Goal: Task Accomplishment & Management: Use online tool/utility

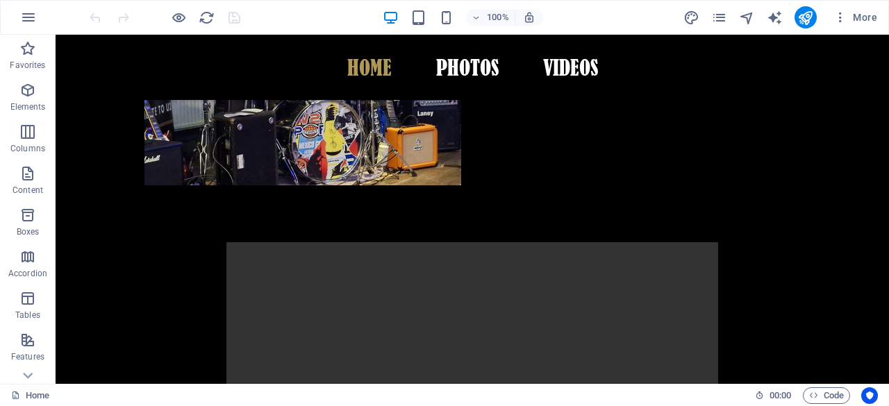
scroll to position [493, 0]
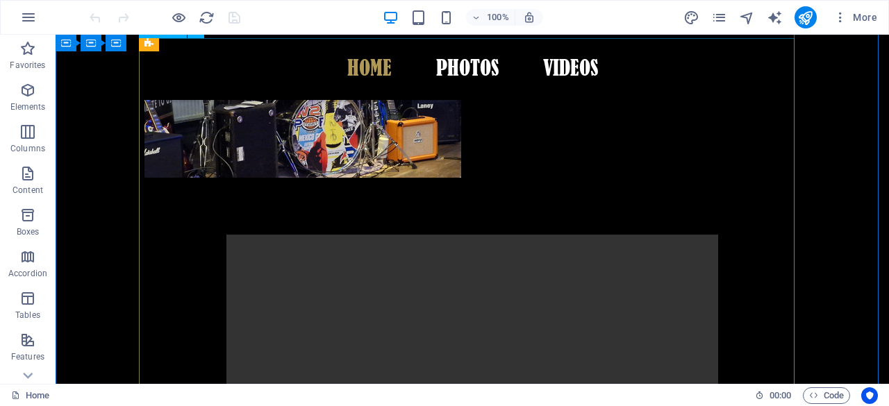
click at [553, 235] on figure at bounding box center [472, 358] width 656 height 246
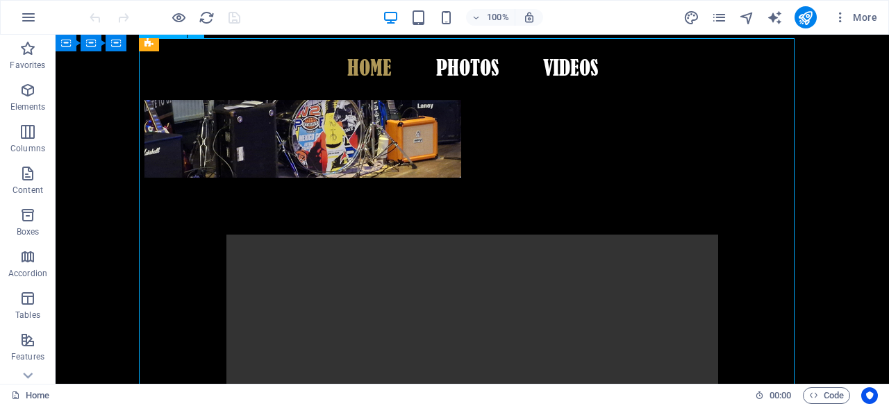
click at [553, 235] on figure at bounding box center [472, 358] width 656 height 246
click at [353, 253] on figure at bounding box center [472, 358] width 656 height 246
select select "%"
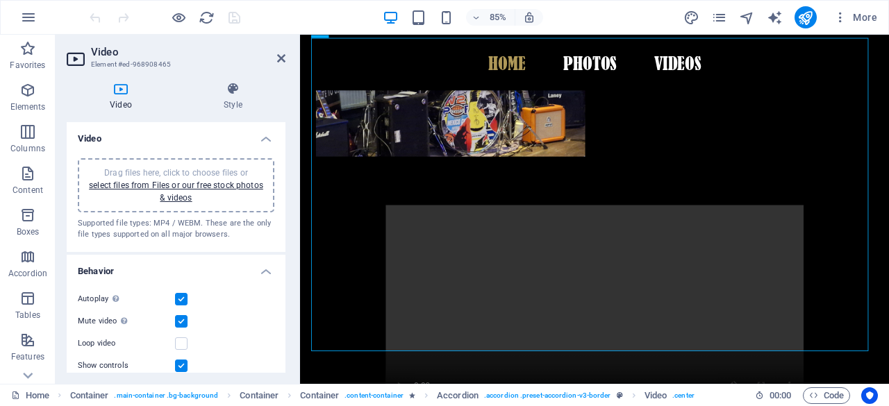
click at [209, 168] on span "Drag files here, click to choose files or select files from Files or our free s…" at bounding box center [176, 185] width 174 height 35
click at [278, 63] on icon at bounding box center [281, 58] width 8 height 11
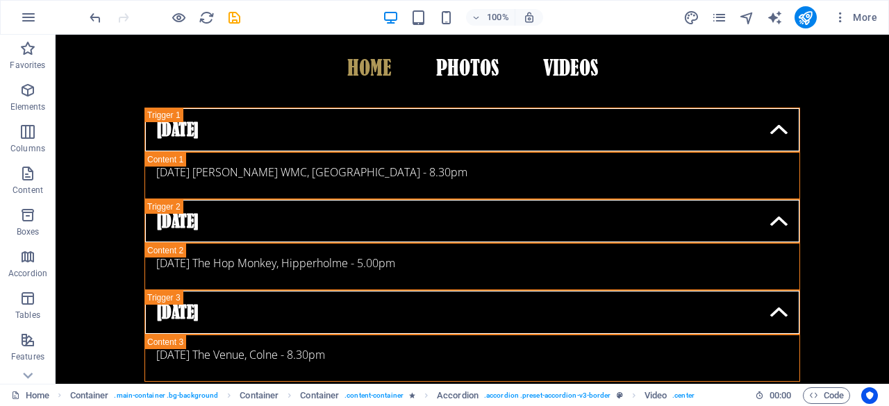
scroll to position [954, 0]
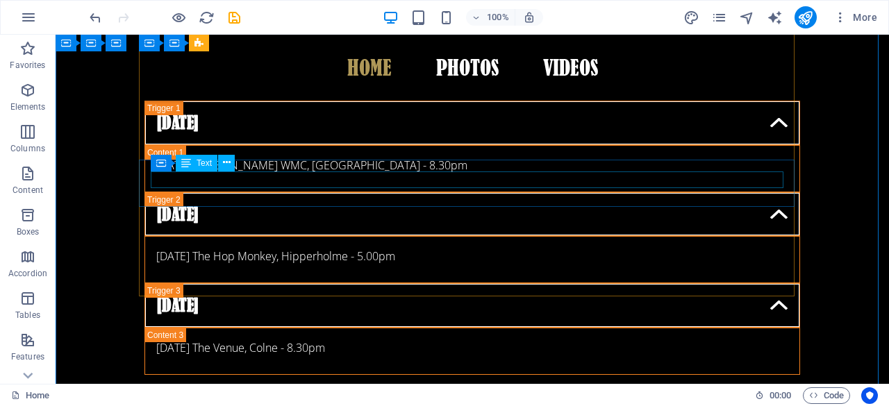
click at [387, 248] on div "[DATE] The Hop Monkey, Hipperholme - 5.00pm" at bounding box center [472, 256] width 632 height 17
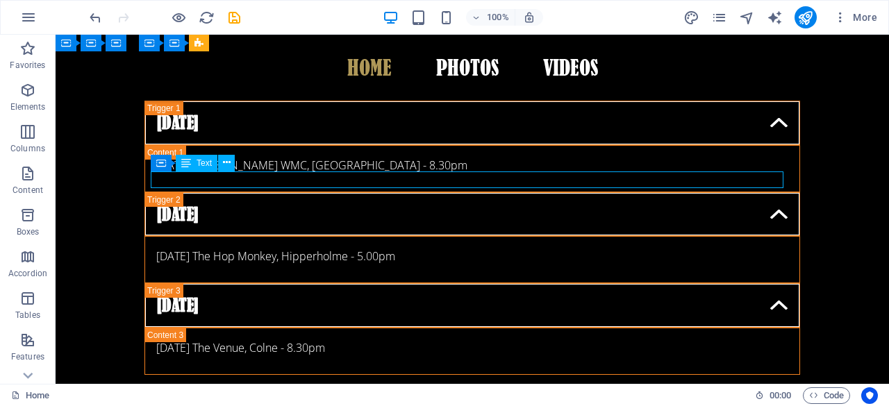
click at [387, 248] on div "[DATE] The Hop Monkey, Hipperholme - 5.00pm" at bounding box center [472, 256] width 632 height 17
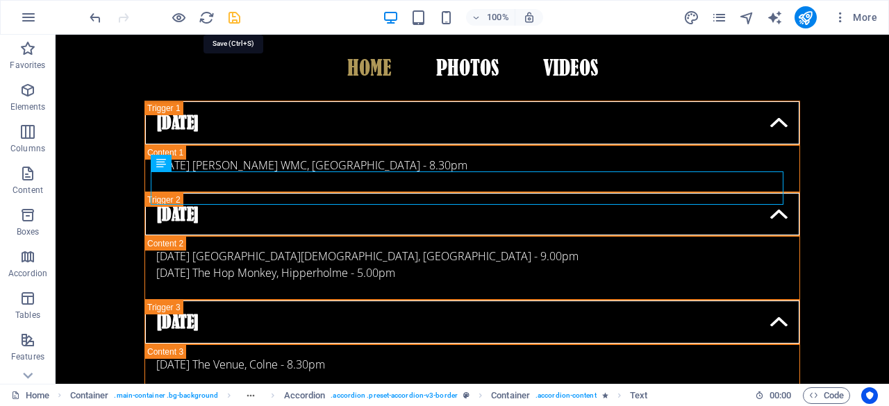
click at [233, 19] on icon "save" at bounding box center [234, 18] width 16 height 16
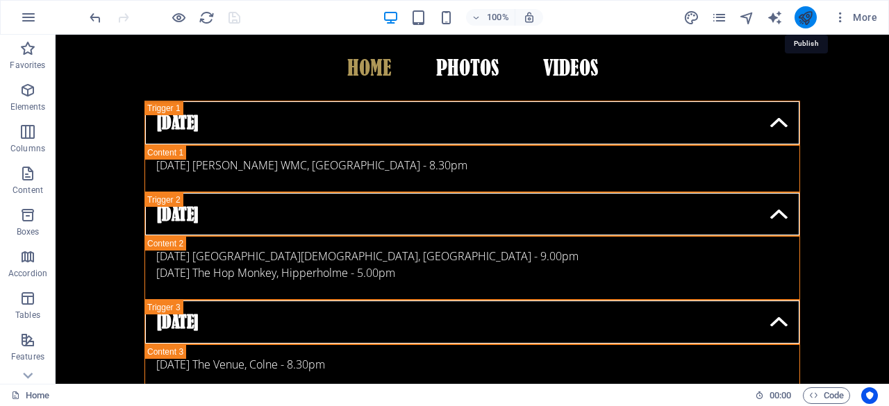
click at [803, 17] on icon "publish" at bounding box center [805, 18] width 16 height 16
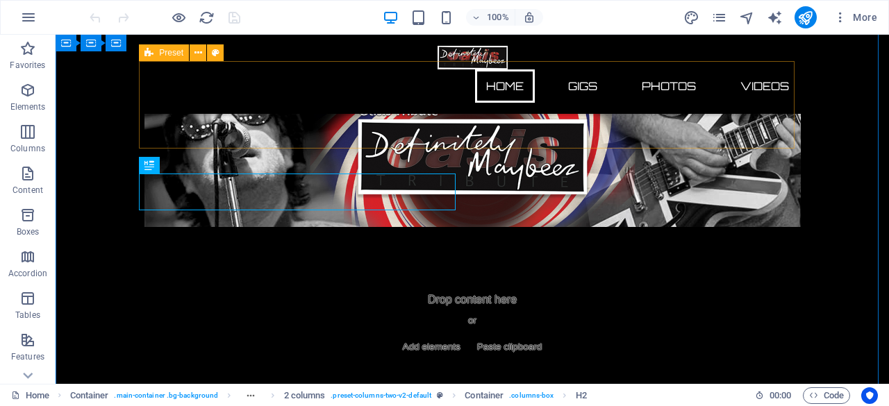
scroll to position [221, 0]
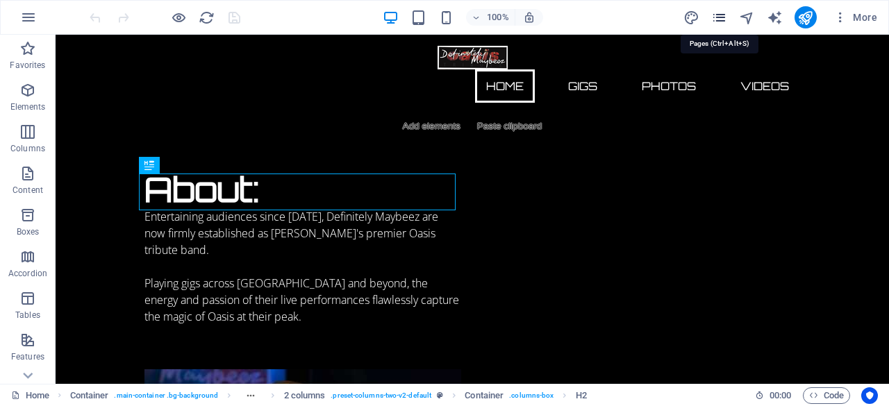
click at [721, 20] on icon "pages" at bounding box center [719, 18] width 16 height 16
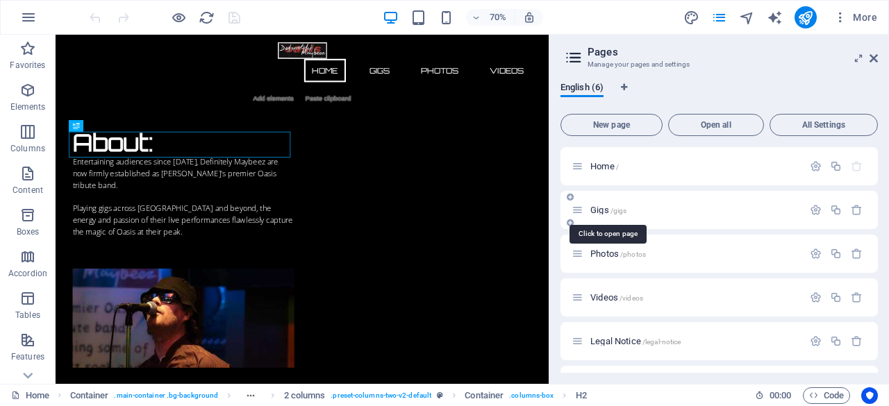
click at [596, 212] on span "Gigs /gigs" at bounding box center [608, 210] width 36 height 10
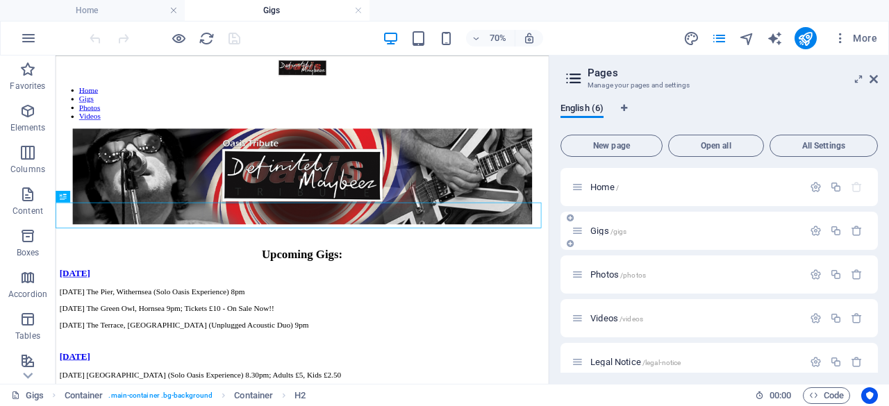
scroll to position [0, 0]
click at [876, 82] on icon at bounding box center [874, 79] width 8 height 11
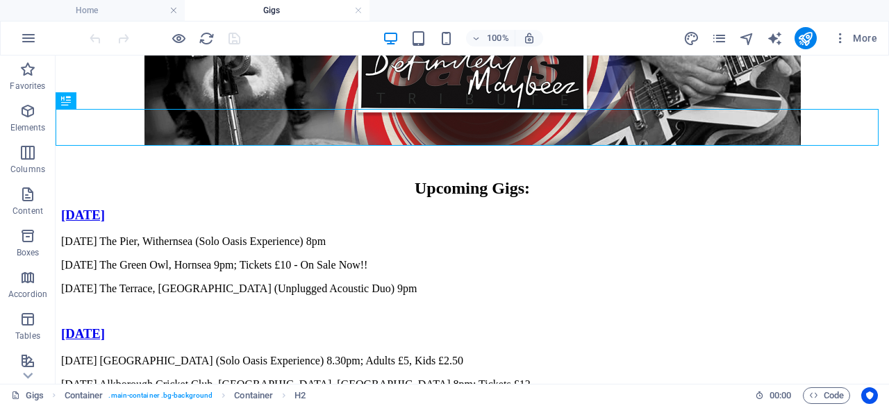
scroll to position [162, 0]
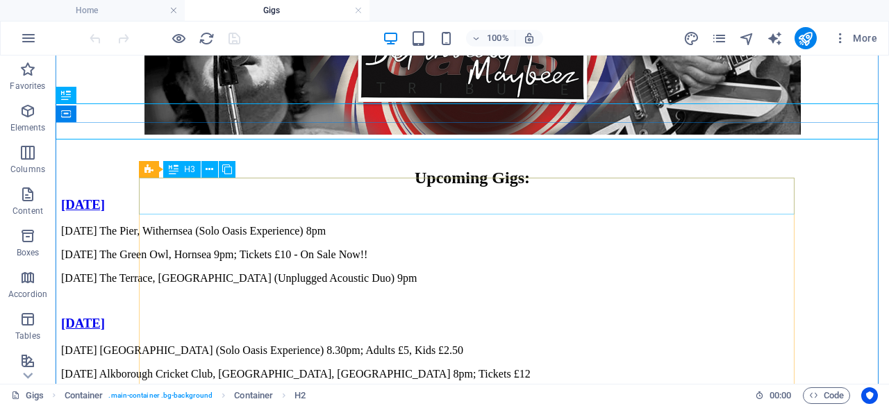
click at [737, 197] on div "September 2025" at bounding box center [472, 204] width 822 height 15
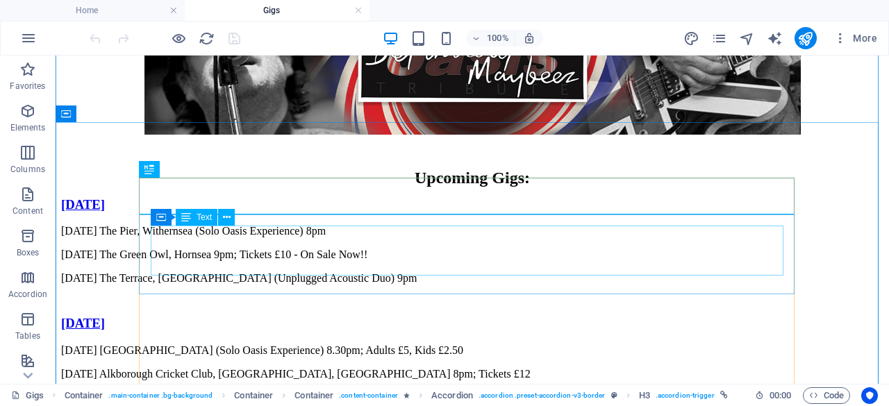
click at [770, 267] on div "06.09.25 The Pier, Withernsea (Solo Oasis Experience) 8pm 20.09.25 The Green Ow…" at bounding box center [472, 255] width 822 height 60
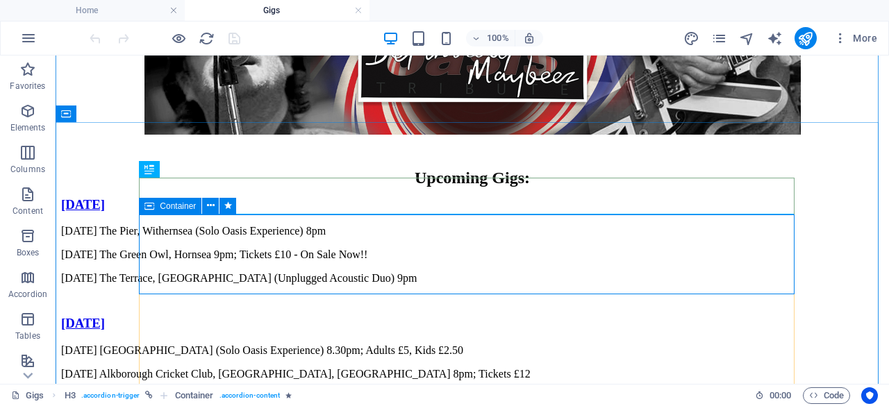
click at [781, 285] on div "06.09.25 The Pier, Withernsea (Solo Oasis Experience) 8pm 20.09.25 The Green Ow…" at bounding box center [472, 264] width 822 height 78
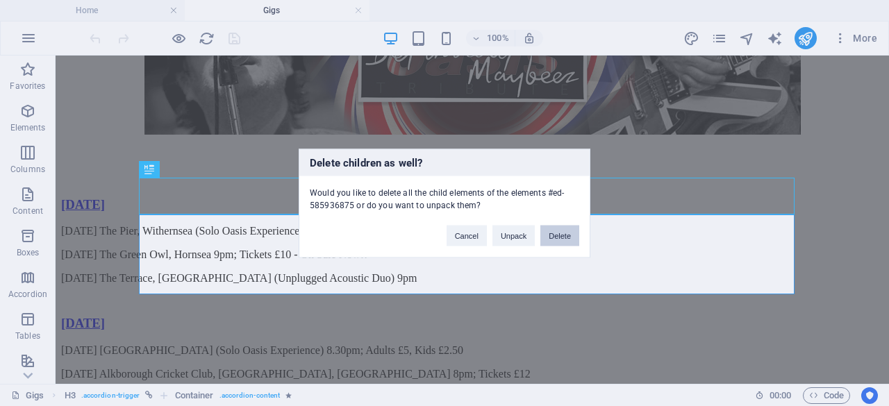
click at [557, 233] on button "Delete" at bounding box center [559, 235] width 39 height 21
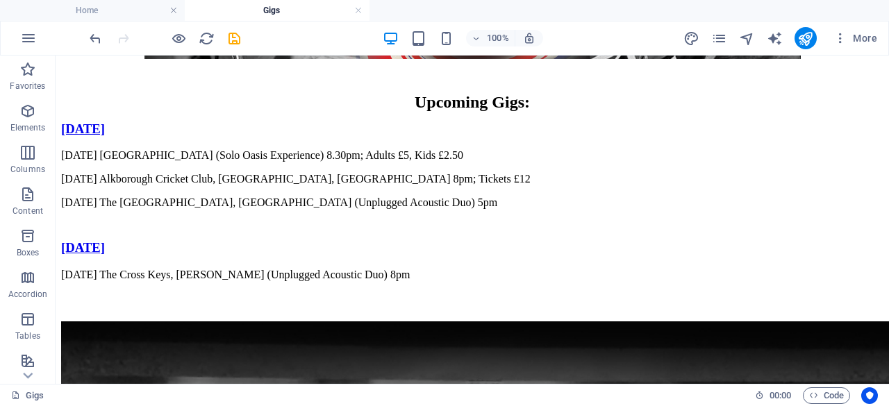
scroll to position [222, 0]
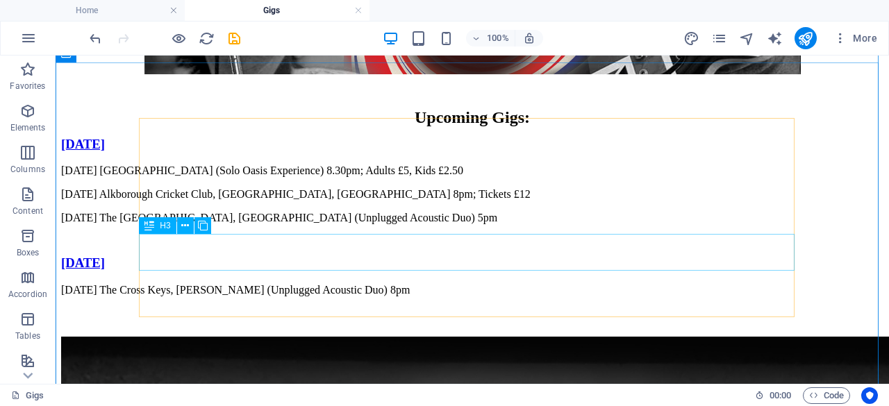
click at [735, 256] on div "[DATE]" at bounding box center [472, 263] width 822 height 15
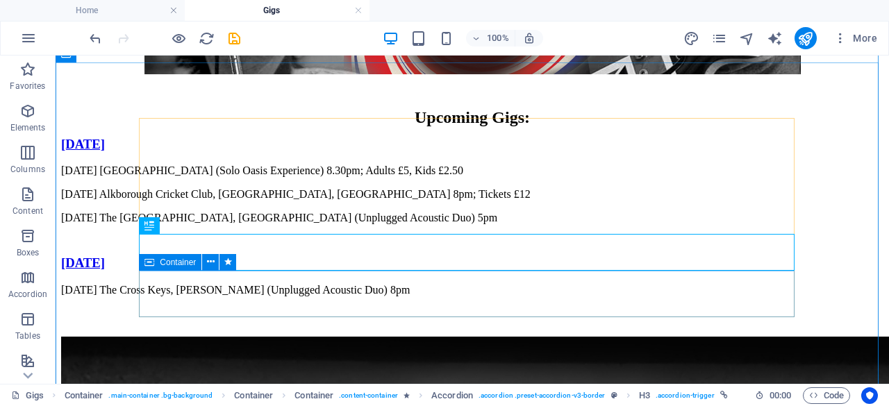
click at [789, 312] on div "22.11.25 The Cross Keys, Dunnington (Unplugged Acoustic Duo) 8pm" at bounding box center [472, 299] width 822 height 31
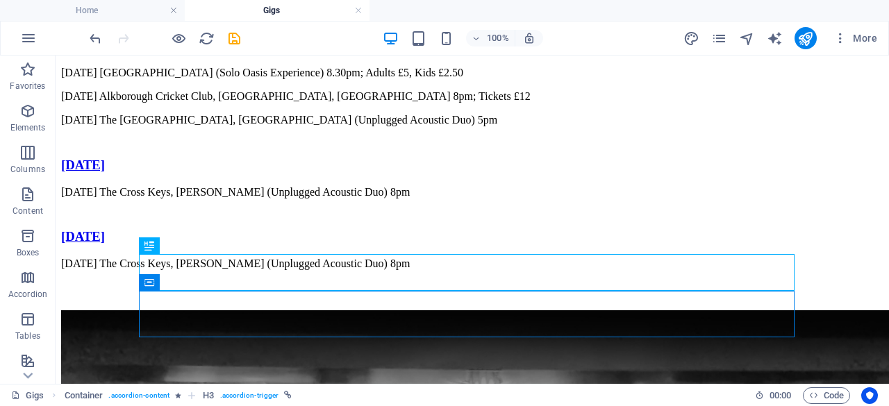
scroll to position [331, 0]
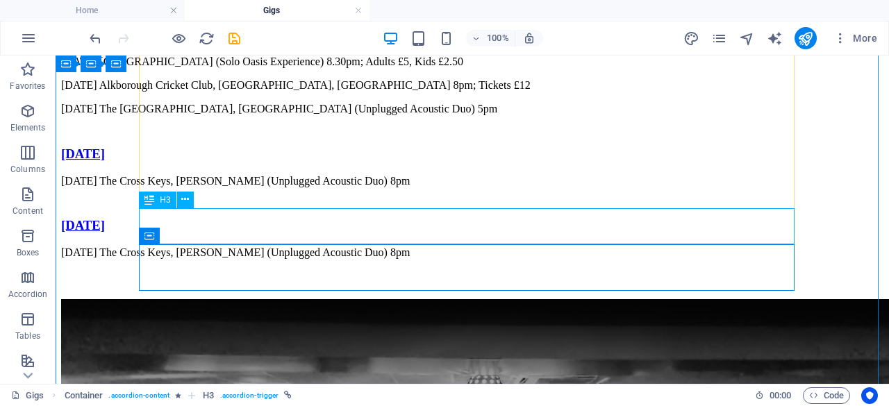
click at [214, 224] on div "[DATE]" at bounding box center [472, 225] width 822 height 15
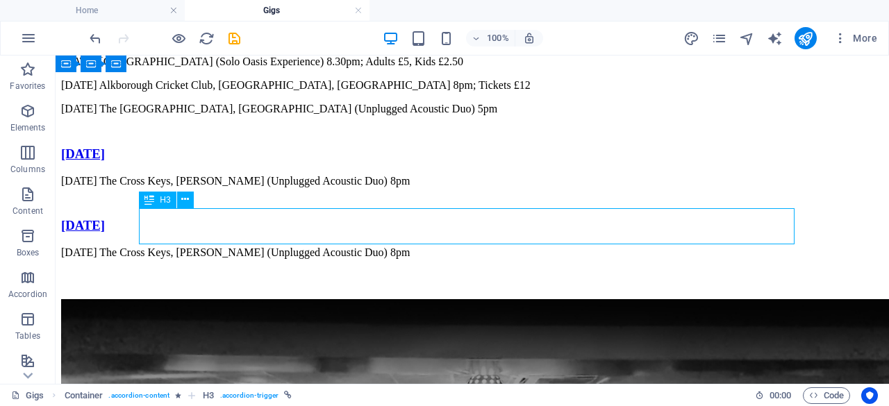
click at [214, 224] on div "[DATE]" at bounding box center [472, 225] width 822 height 15
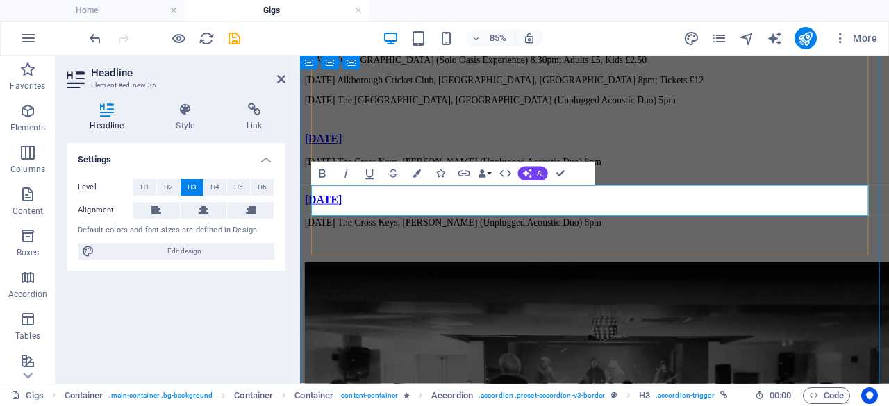
click at [349, 228] on link "[DATE]" at bounding box center [328, 225] width 44 height 15
click at [472, 259] on div "22.11.25 The Cross Keys, Dunnington (Unplugged Acoustic Duo) 8pm" at bounding box center [647, 253] width 682 height 13
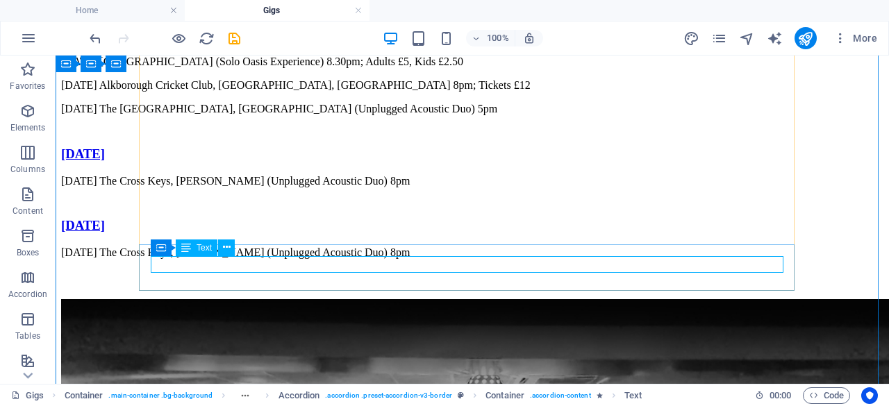
click at [256, 259] on div "22.11.25 The Cross Keys, Dunnington (Unplugged Acoustic Duo) 8pm" at bounding box center [472, 253] width 822 height 13
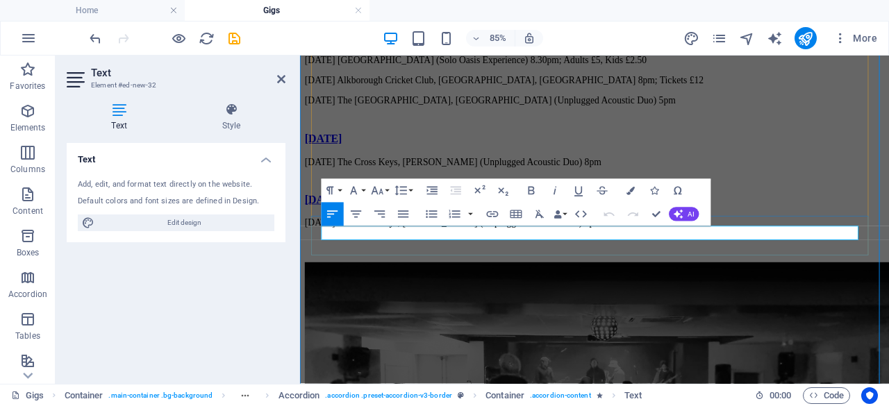
click at [369, 259] on p "22.11.25 The Cross Keys, Dunnington (Unplugged Acoustic Duo) 8pm" at bounding box center [647, 253] width 682 height 13
click at [600, 259] on p "01.01.26 The Kingsway, Derby (Unplugged Acoustic Duo) 8pm" at bounding box center [647, 253] width 682 height 13
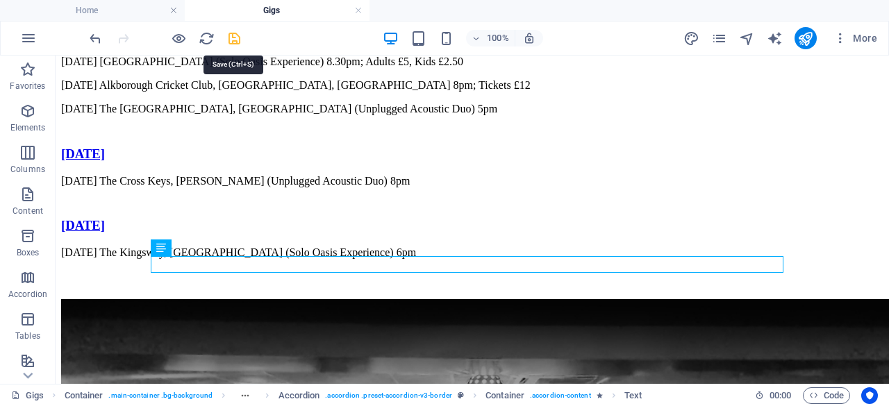
click at [229, 35] on icon "save" at bounding box center [234, 39] width 16 height 16
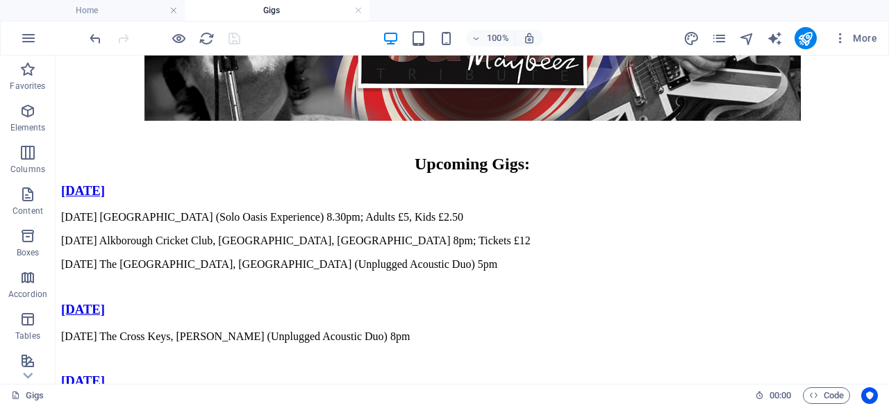
scroll to position [172, 0]
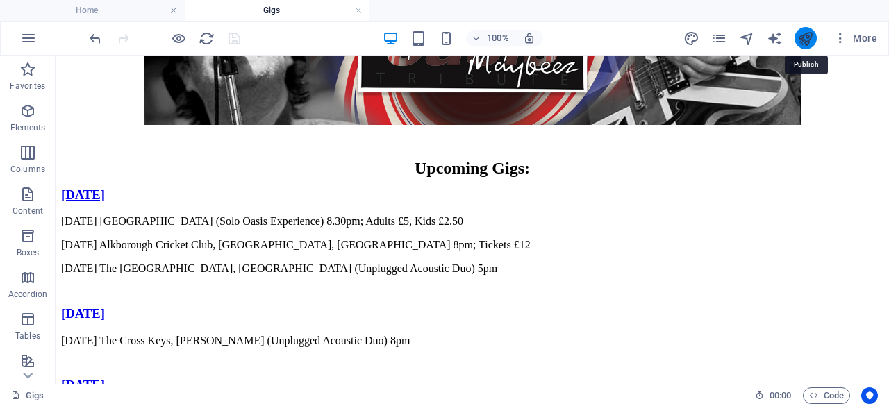
click at [803, 38] on icon "publish" at bounding box center [805, 39] width 16 height 16
